Goal: Information Seeking & Learning: Learn about a topic

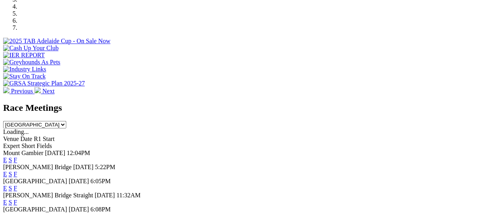
scroll to position [267, 0]
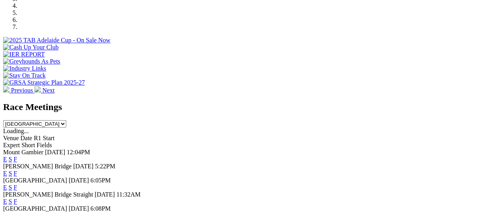
click at [17, 170] on link "F" at bounding box center [16, 173] width 4 height 7
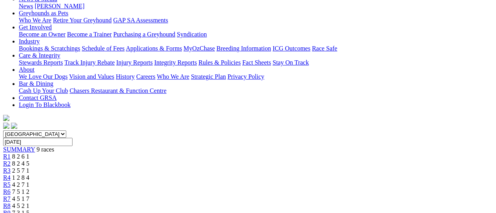
scroll to position [129, 0]
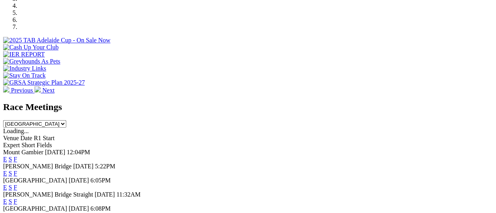
scroll to position [267, 0]
click at [66, 120] on select "South Australia New South Wales Northern Territory Queensland Tasmania Victoria…" at bounding box center [34, 123] width 63 height 7
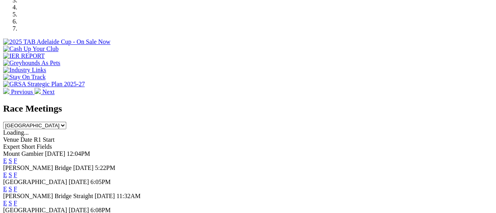
click at [55, 136] on span "R1 Start" at bounding box center [44, 139] width 21 height 7
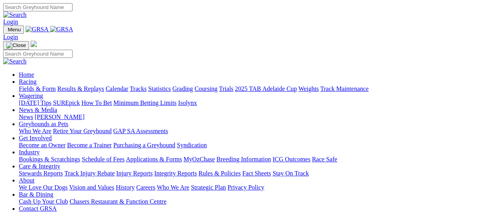
click at [36, 78] on link "Racing" at bounding box center [28, 81] width 18 height 7
click at [27, 85] on link "Fields & Form" at bounding box center [37, 88] width 37 height 7
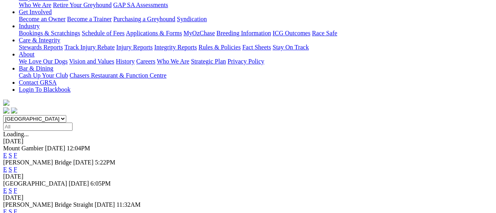
scroll to position [148, 0]
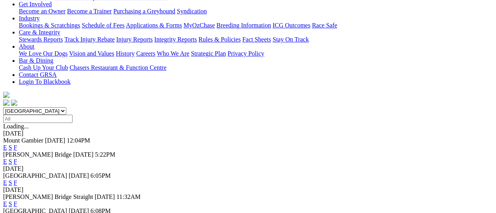
click at [17, 180] on link "F" at bounding box center [16, 183] width 4 height 7
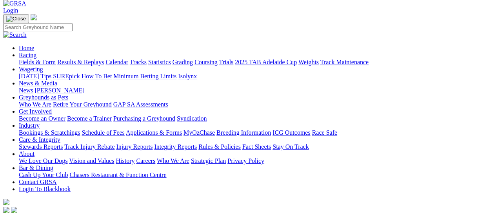
scroll to position [59, 0]
